Goal: Task Accomplishment & Management: Manage account settings

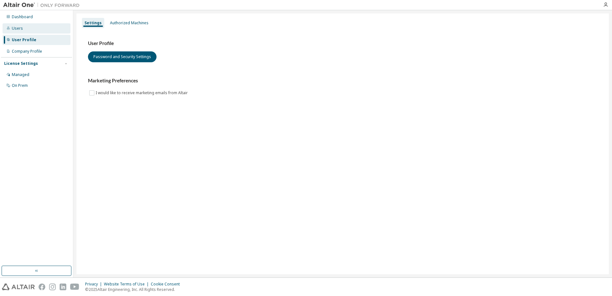
click at [25, 28] on div "Users" at bounding box center [37, 28] width 68 height 10
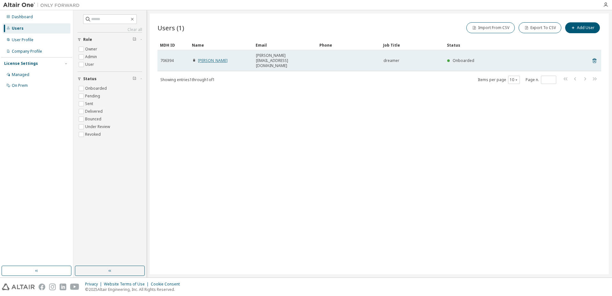
click at [208, 58] on link "LUIS VIRUENA" at bounding box center [213, 60] width 30 height 5
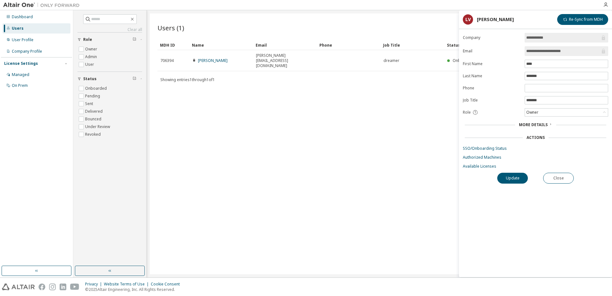
click at [535, 124] on span "More Details" at bounding box center [533, 124] width 29 height 5
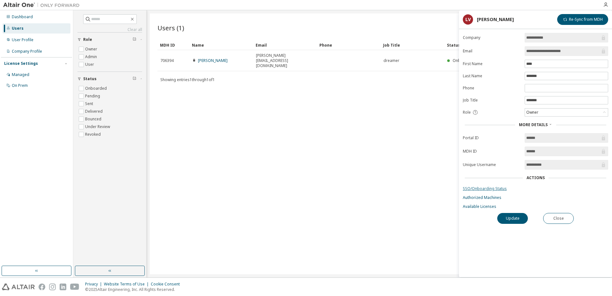
click at [480, 189] on link "SSO/Onboarding Status" at bounding box center [535, 188] width 145 height 5
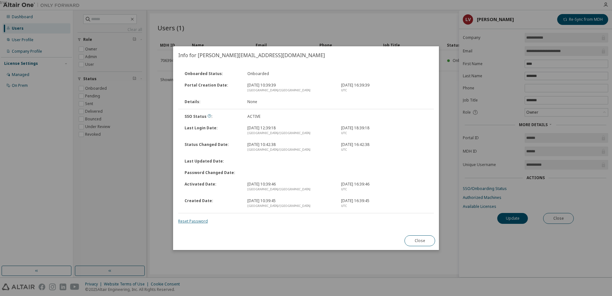
click at [188, 222] on link "Reset Password" at bounding box center [193, 220] width 30 height 5
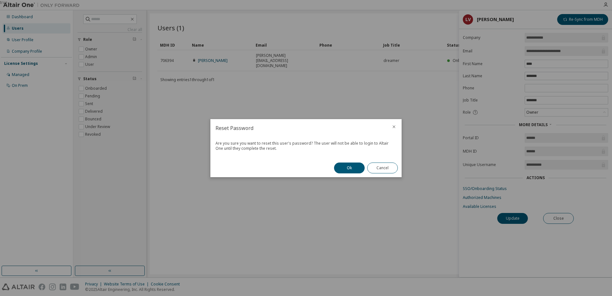
click at [394, 128] on icon "close" at bounding box center [394, 126] width 5 height 5
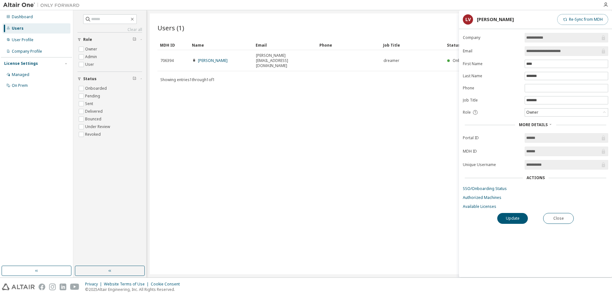
click at [594, 19] on button "Re-Sync from MDH" at bounding box center [582, 19] width 51 height 11
click at [27, 4] on img at bounding box center [43, 5] width 80 height 6
click at [302, 124] on div "Users (1) Import From CSV Export To CSV Add User Clear Load Save Save As Field …" at bounding box center [379, 143] width 459 height 260
click at [21, 39] on div "User Profile" at bounding box center [23, 39] width 22 height 5
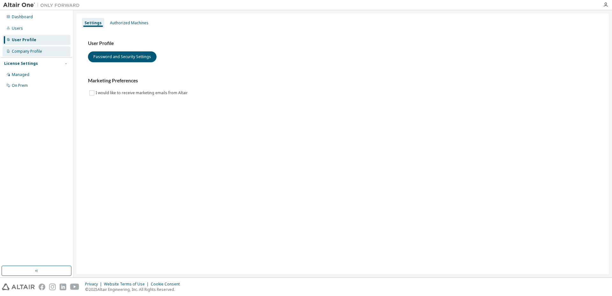
click at [40, 53] on div "Company Profile" at bounding box center [27, 51] width 30 height 5
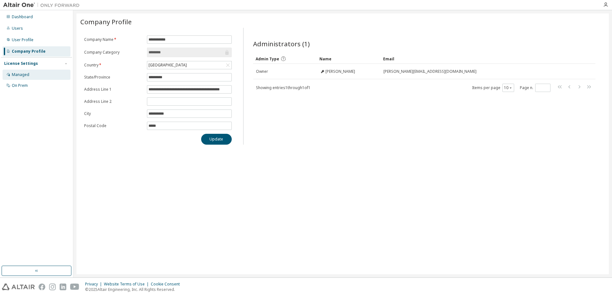
click at [24, 76] on div "Managed" at bounding box center [21, 74] width 18 height 5
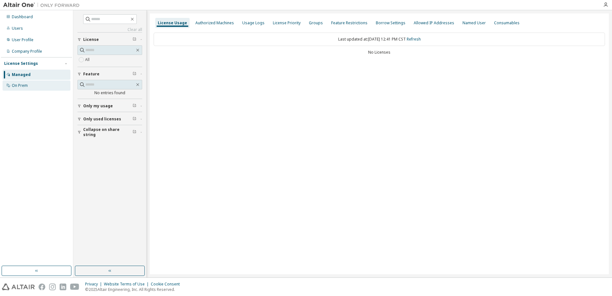
click at [18, 86] on div "On Prem" at bounding box center [20, 85] width 16 height 5
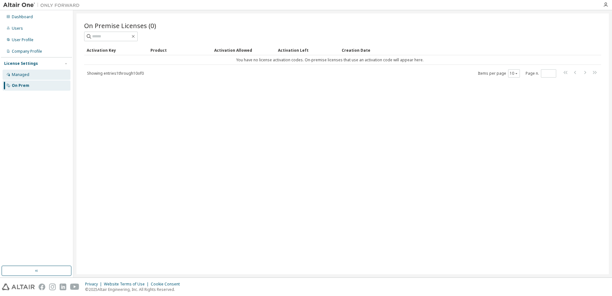
click at [25, 74] on div "Managed" at bounding box center [21, 74] width 18 height 5
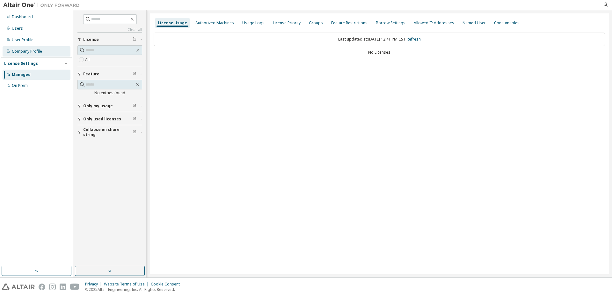
click at [28, 53] on div "Company Profile" at bounding box center [27, 51] width 30 height 5
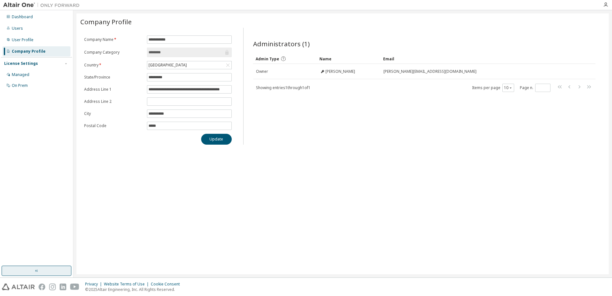
click at [44, 267] on button "button" at bounding box center [37, 270] width 70 height 10
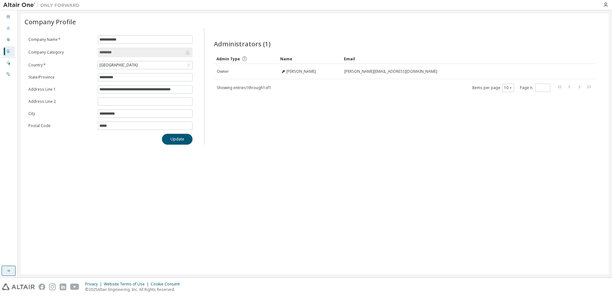
click at [10, 271] on icon "button" at bounding box center [9, 270] width 3 height 2
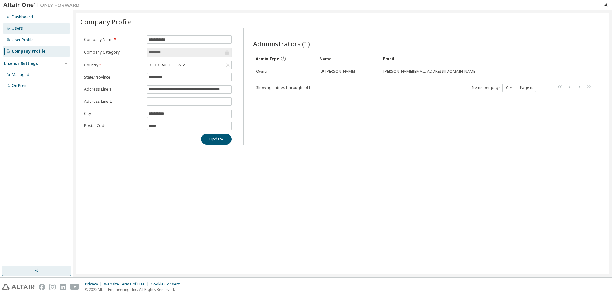
click at [22, 30] on div "Users" at bounding box center [37, 28] width 68 height 10
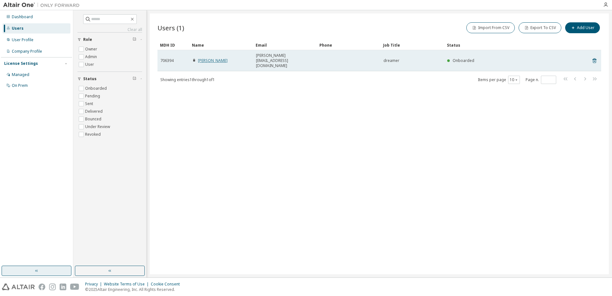
click at [208, 58] on link "LUIS VIRUENA" at bounding box center [213, 60] width 30 height 5
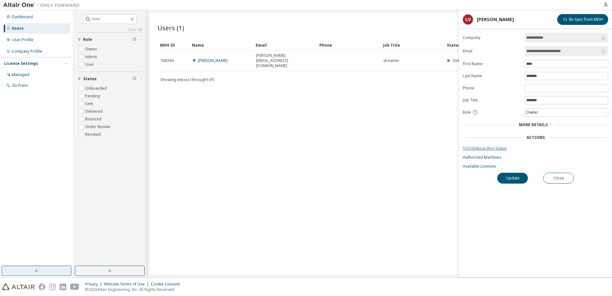
click at [489, 149] on link "SSO/Onboarding Status" at bounding box center [535, 148] width 145 height 5
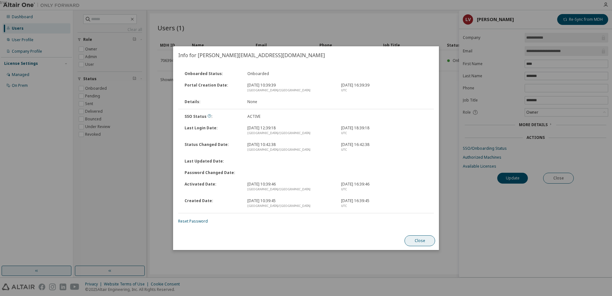
click at [415, 243] on button "Close" at bounding box center [420, 240] width 31 height 11
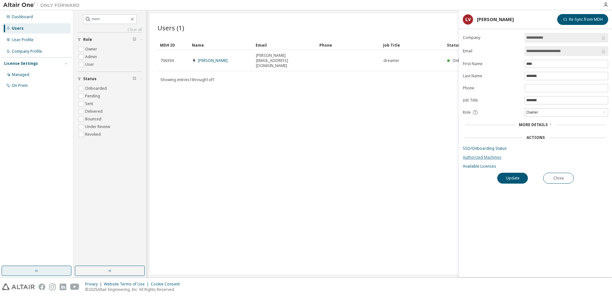
click at [486, 157] on link "Authorized Machines" at bounding box center [535, 157] width 145 height 5
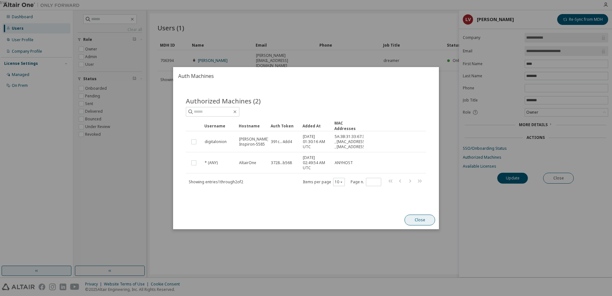
click at [415, 225] on button "Close" at bounding box center [420, 219] width 31 height 11
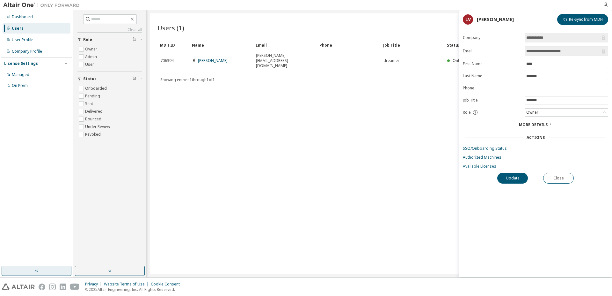
click at [478, 166] on link "Available Licenses" at bounding box center [535, 166] width 145 height 5
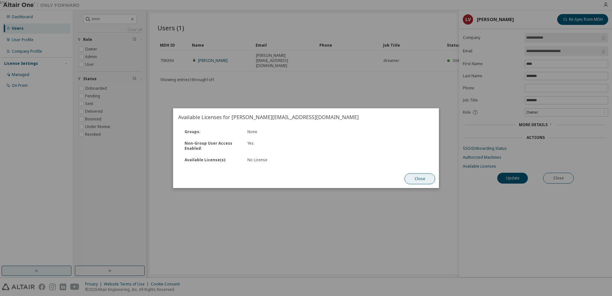
click at [417, 179] on button "Close" at bounding box center [420, 178] width 31 height 11
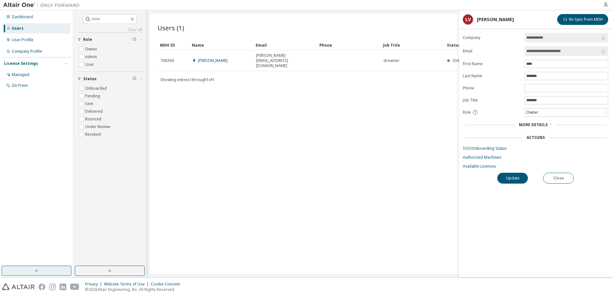
click at [415, 180] on div "Users (1) Import From CSV Export To CSV Add User Clear Load Save Save As Field …" at bounding box center [379, 143] width 459 height 260
click at [20, 55] on div "Company Profile" at bounding box center [37, 51] width 68 height 10
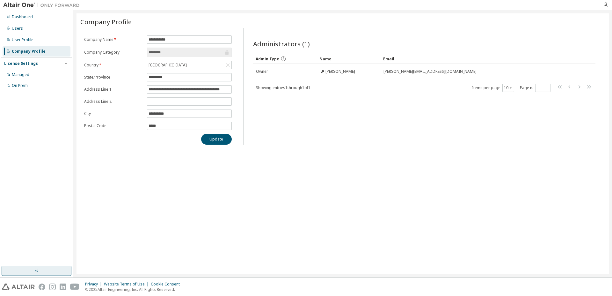
click at [29, 64] on div "License Settings" at bounding box center [21, 63] width 34 height 5
click at [30, 30] on div "Users" at bounding box center [37, 28] width 68 height 10
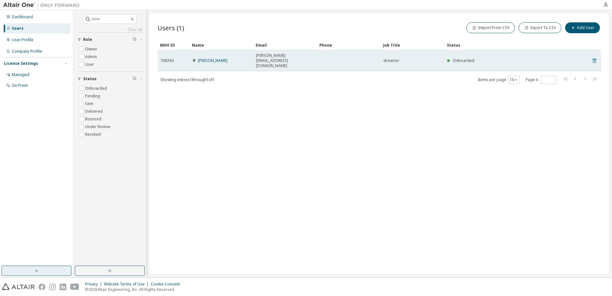
click at [595, 58] on icon at bounding box center [595, 60] width 4 height 5
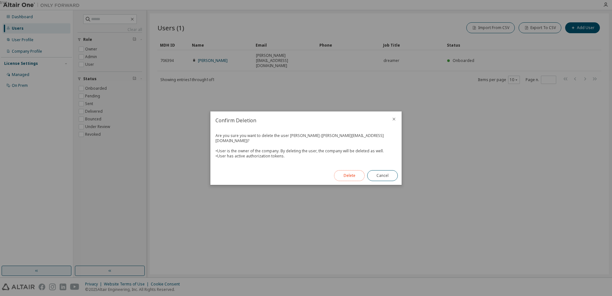
click at [338, 174] on button "Delete" at bounding box center [349, 175] width 31 height 11
